Goal: Task Accomplishment & Management: Complete application form

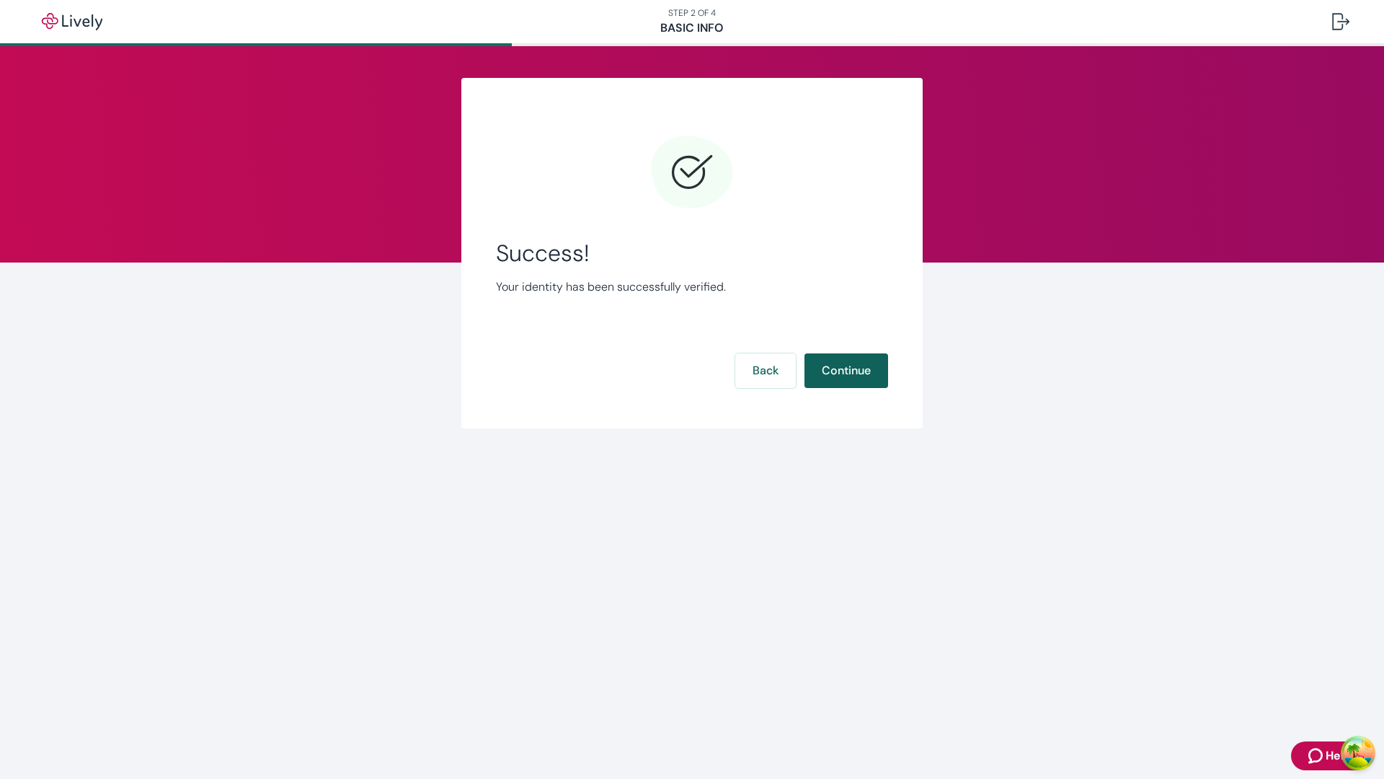
click at [846, 371] on button "Continue" at bounding box center [847, 370] width 84 height 35
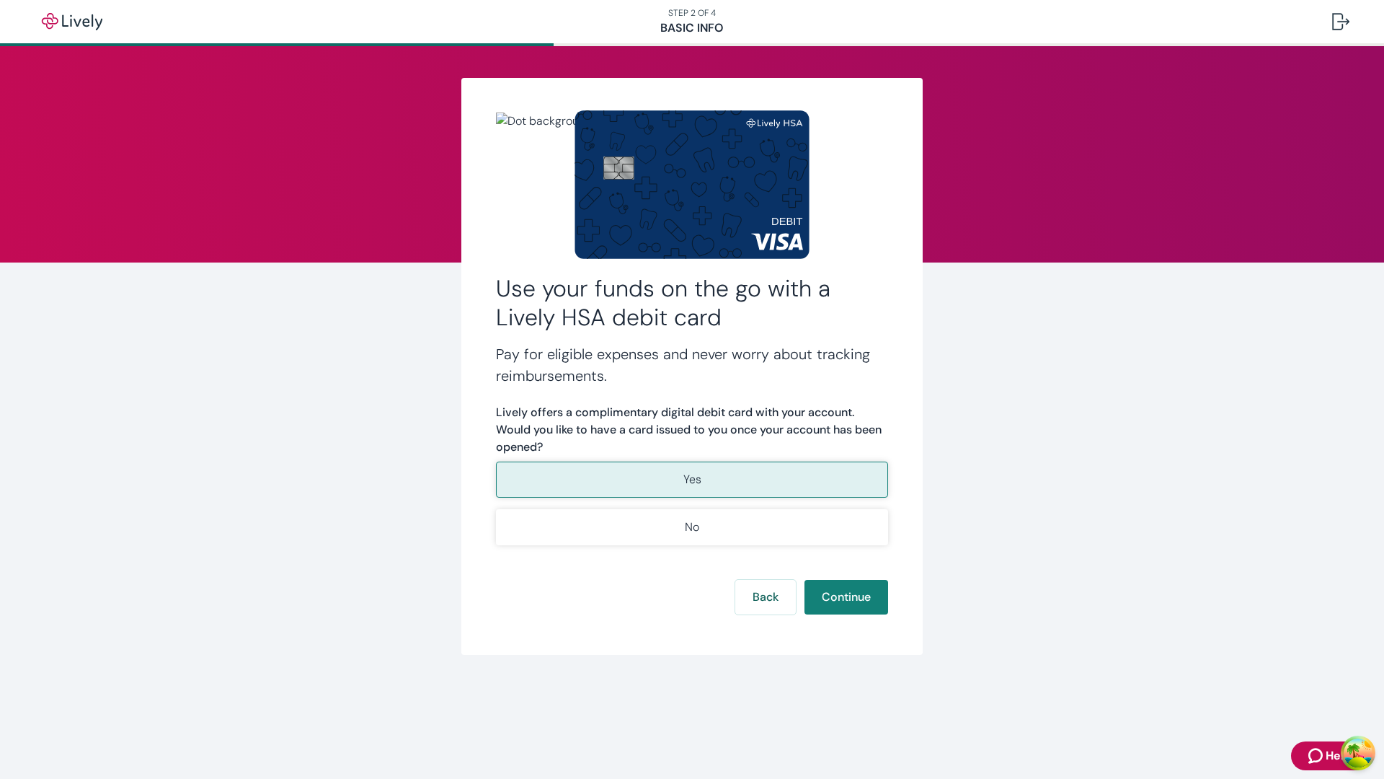
click at [691, 479] on p "Yes" at bounding box center [693, 479] width 18 height 17
click at [846, 597] on button "Continue" at bounding box center [847, 597] width 84 height 35
